Goal: Information Seeking & Learning: Learn about a topic

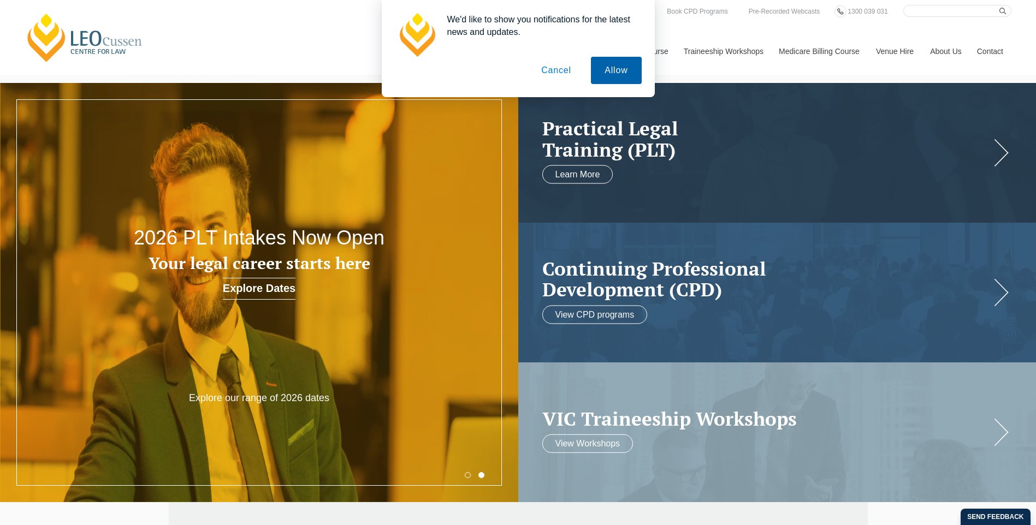
click at [609, 75] on button "Allow" at bounding box center [616, 70] width 50 height 27
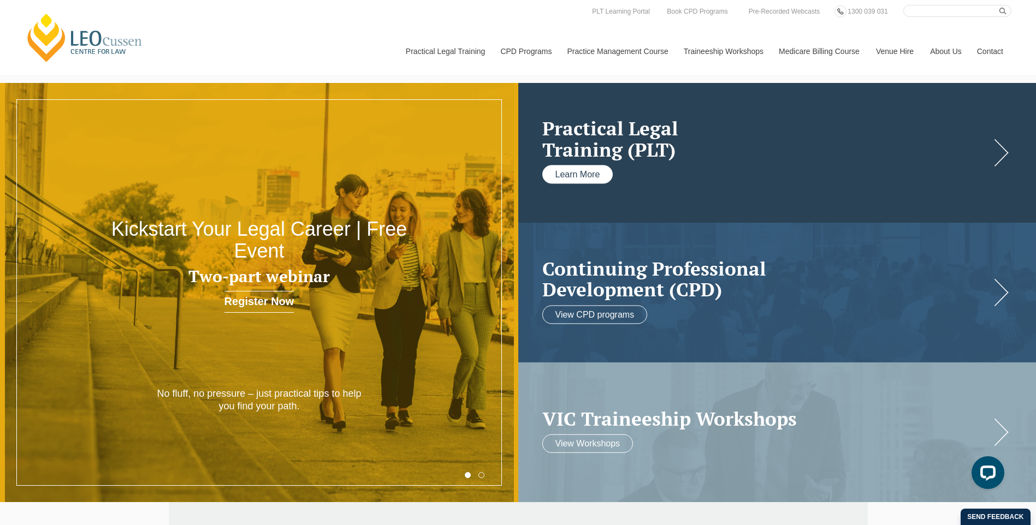
click at [592, 173] on link "Learn More" at bounding box center [577, 174] width 71 height 19
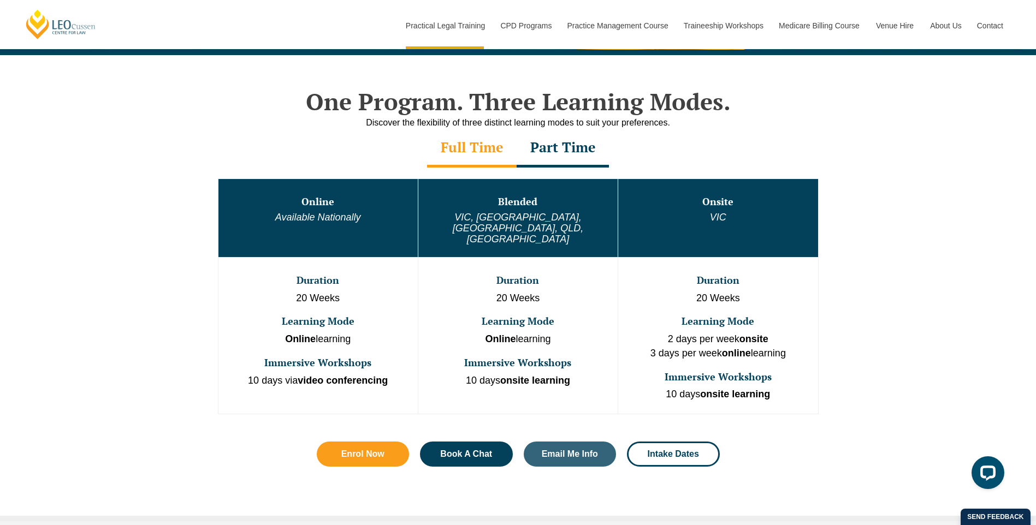
scroll to position [491, 0]
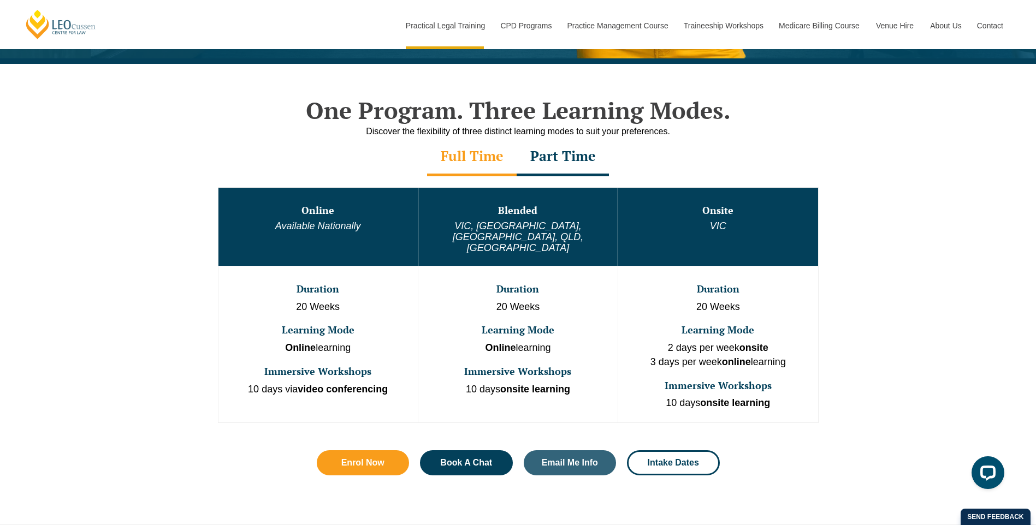
click at [546, 155] on div "Part Time" at bounding box center [562, 157] width 92 height 38
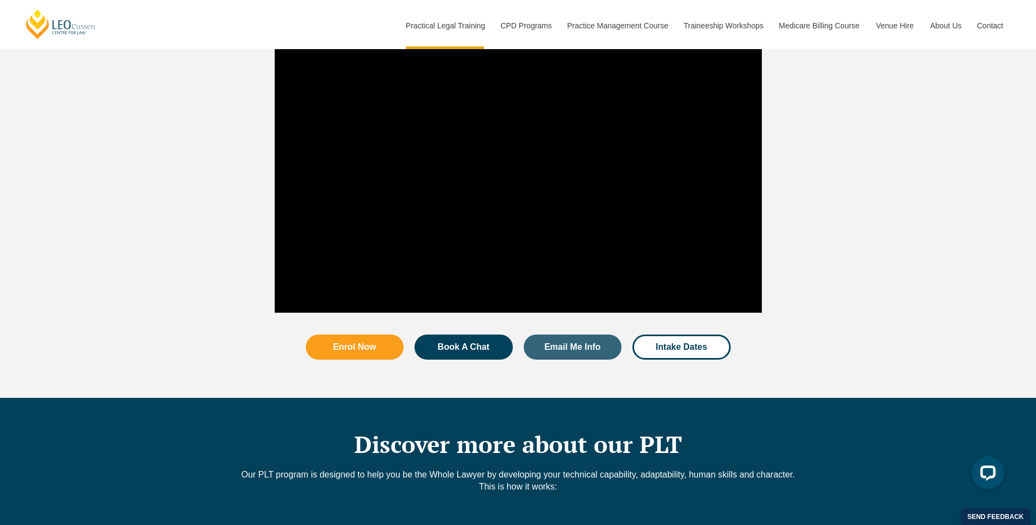
scroll to position [1092, 0]
